Goal: Task Accomplishment & Management: Manage account settings

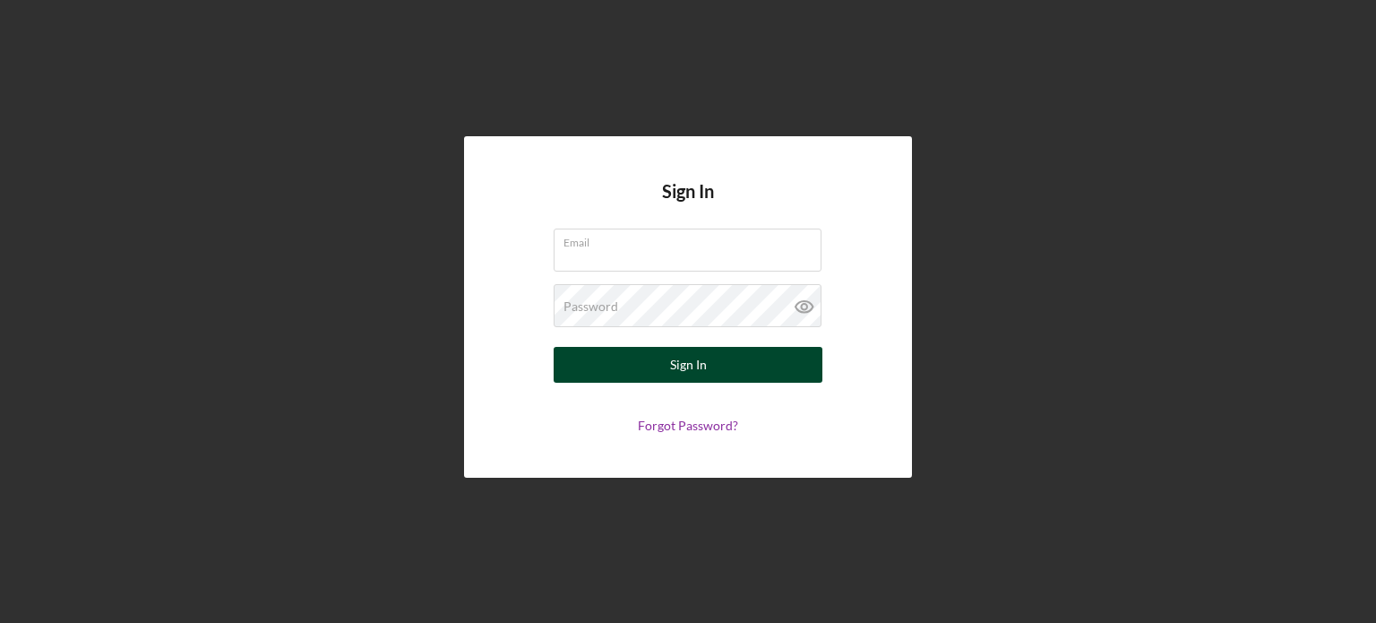
type input "[EMAIL_ADDRESS][DOMAIN_NAME]"
click at [747, 372] on button "Sign In" at bounding box center [688, 365] width 269 height 36
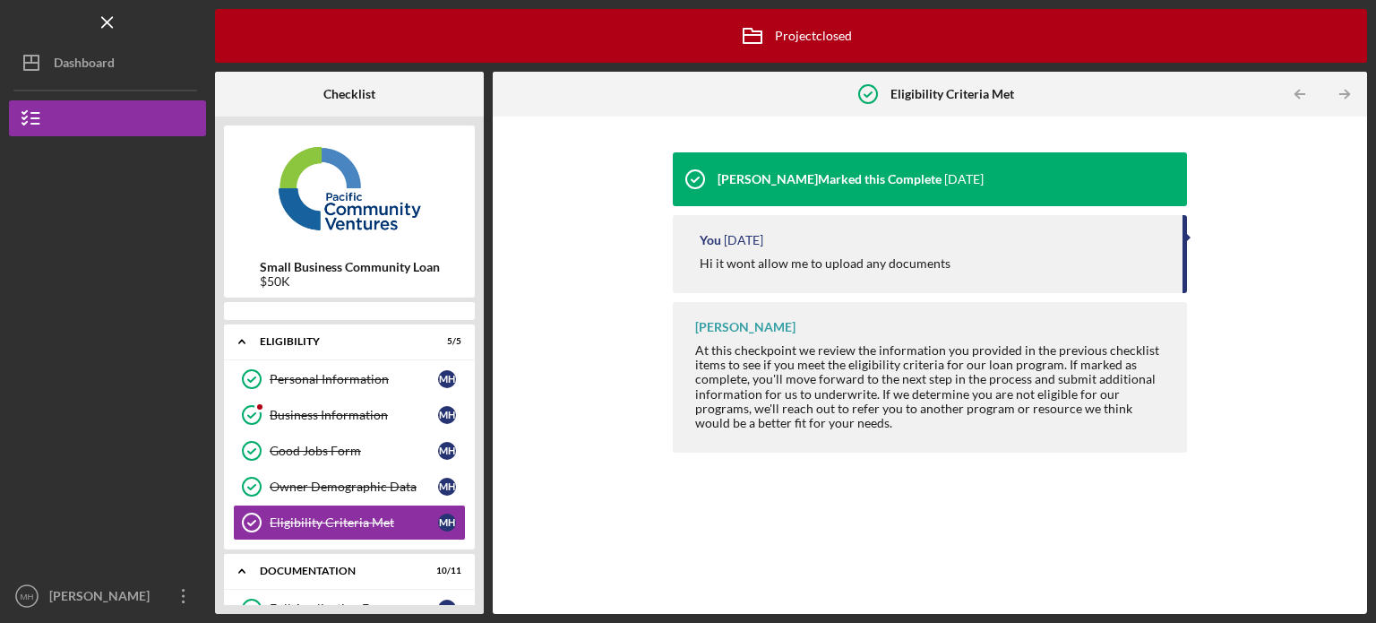
scroll to position [56, 0]
